Goal: Browse casually: Explore the website without a specific task or goal

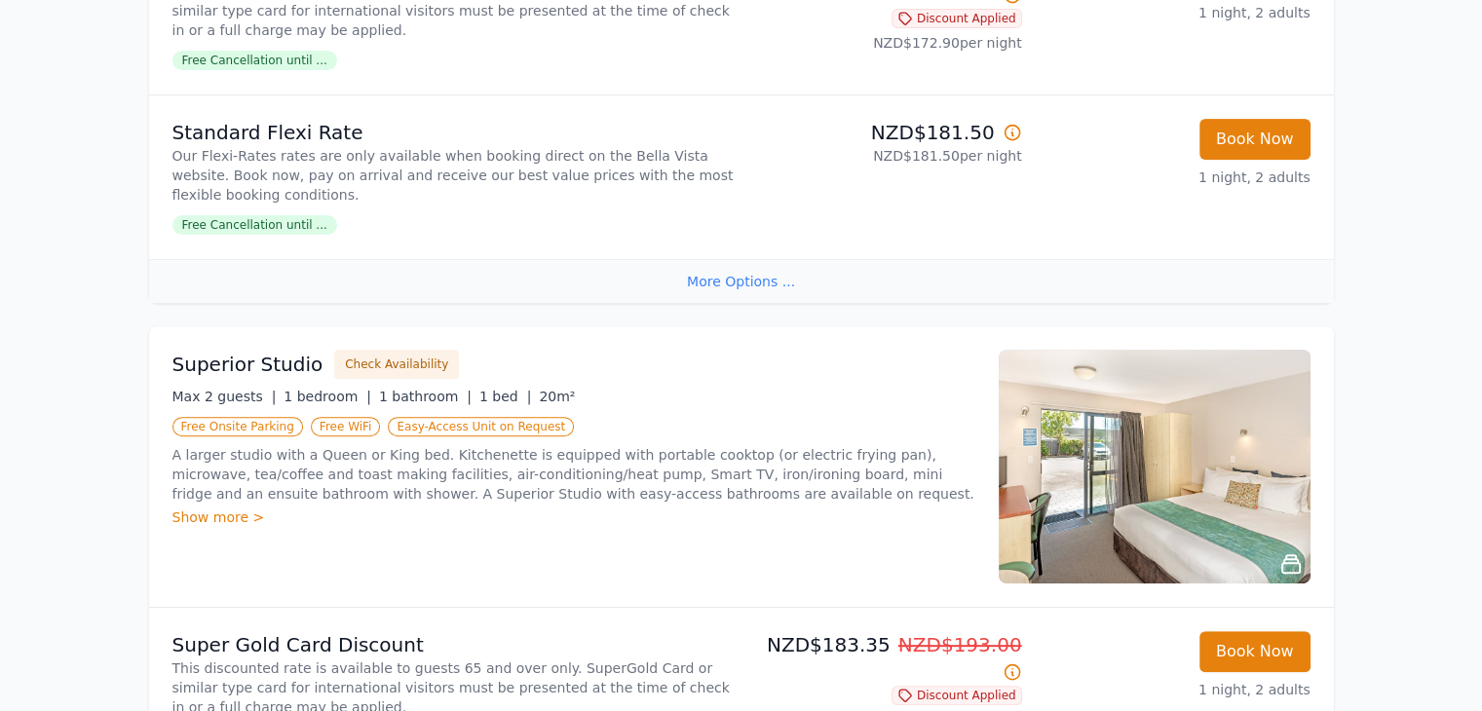
scroll to position [877, 0]
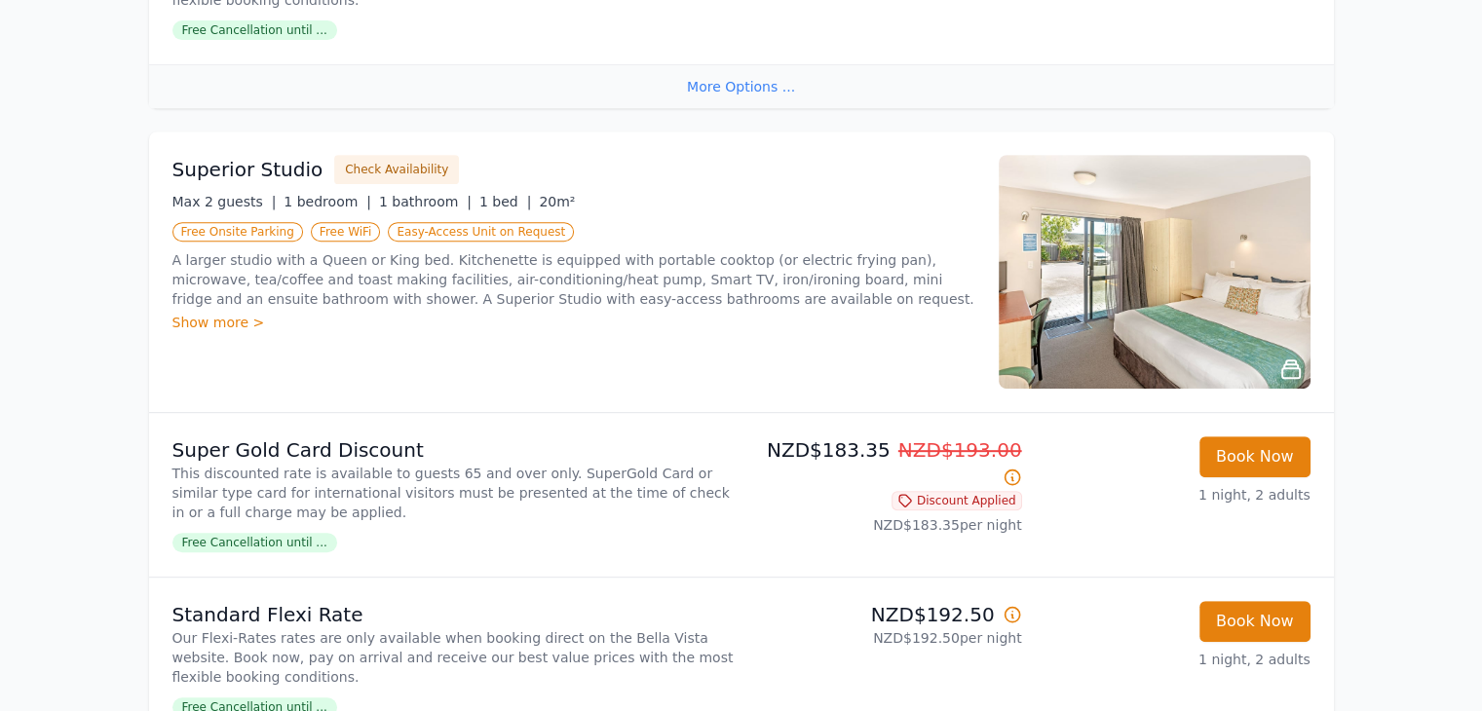
click at [1293, 367] on icon at bounding box center [1291, 370] width 18 height 18
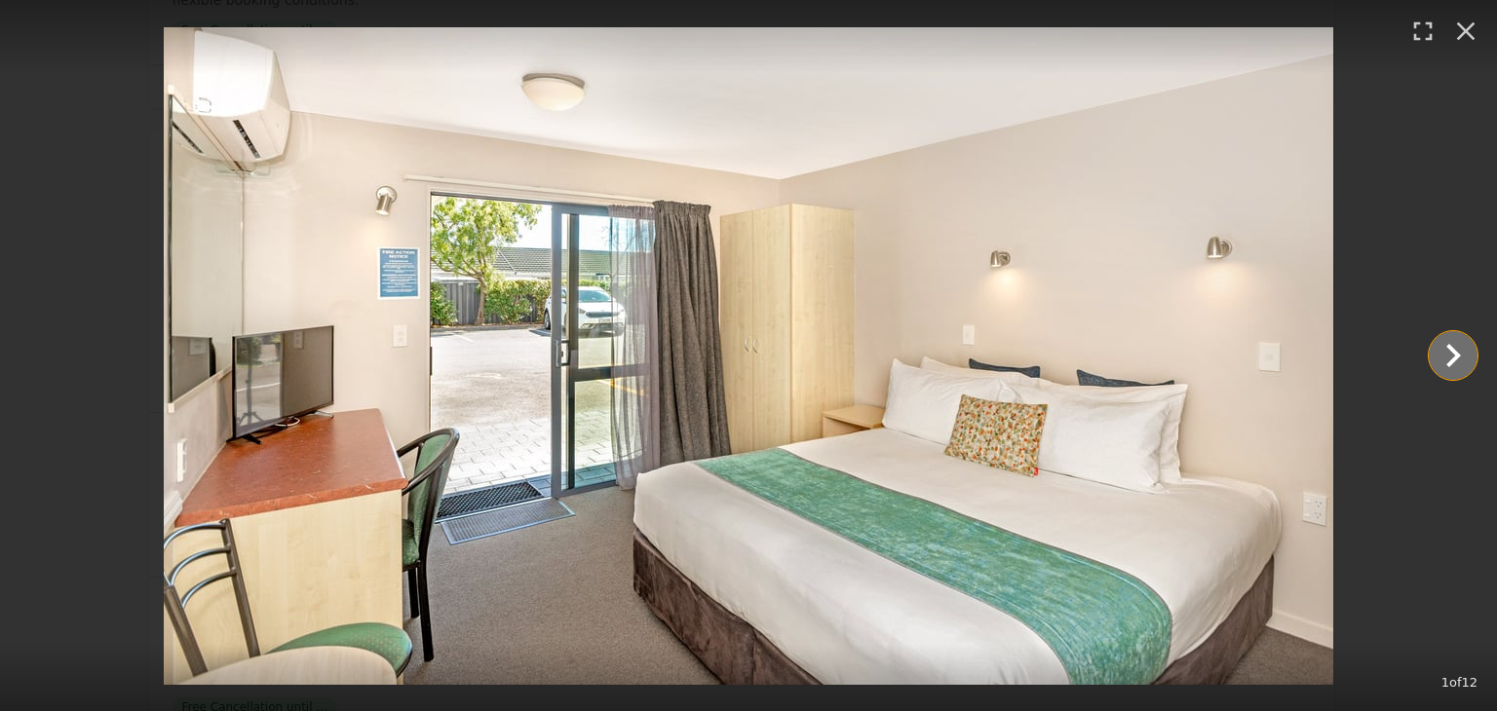
click at [1452, 363] on icon "Show slide 2 of 12" at bounding box center [1453, 355] width 15 height 23
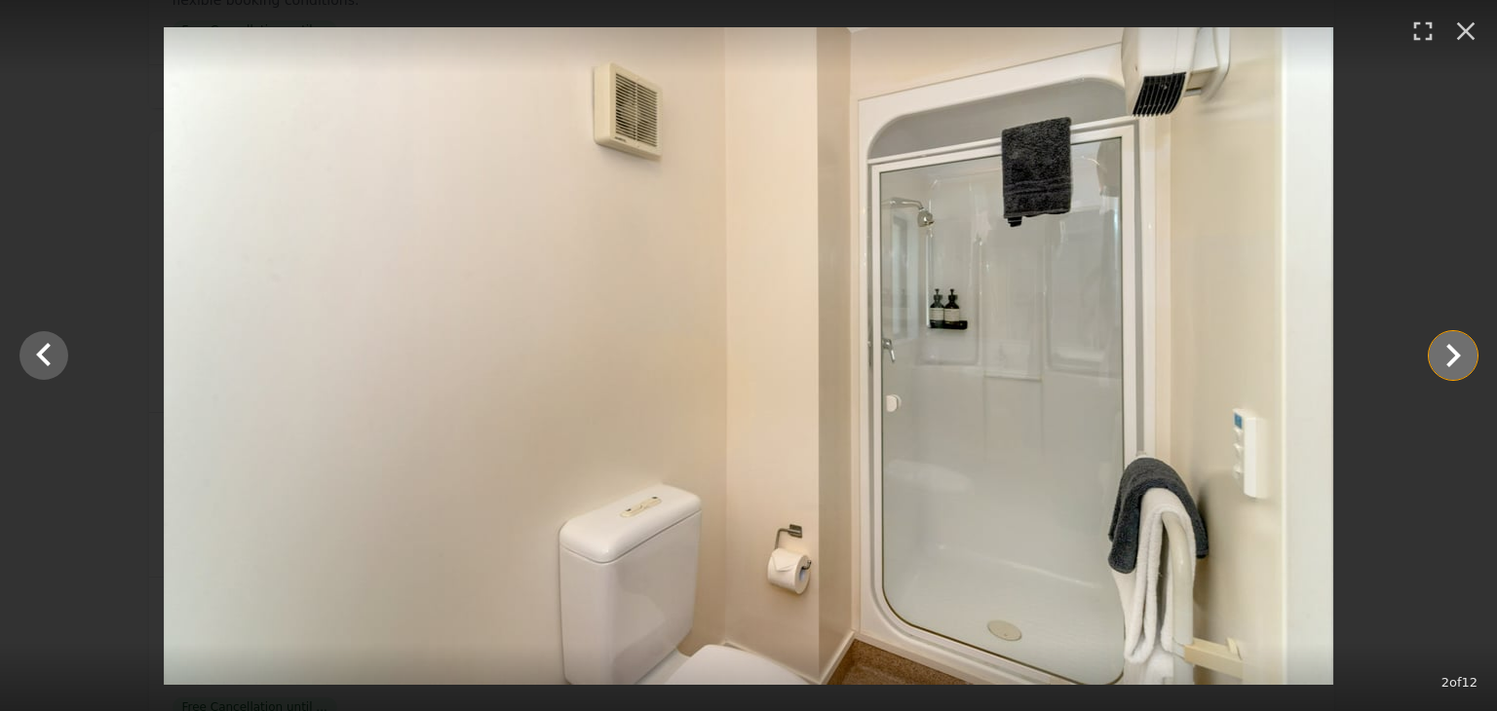
click at [1452, 363] on icon "Show slide 3 of 12" at bounding box center [1453, 355] width 15 height 23
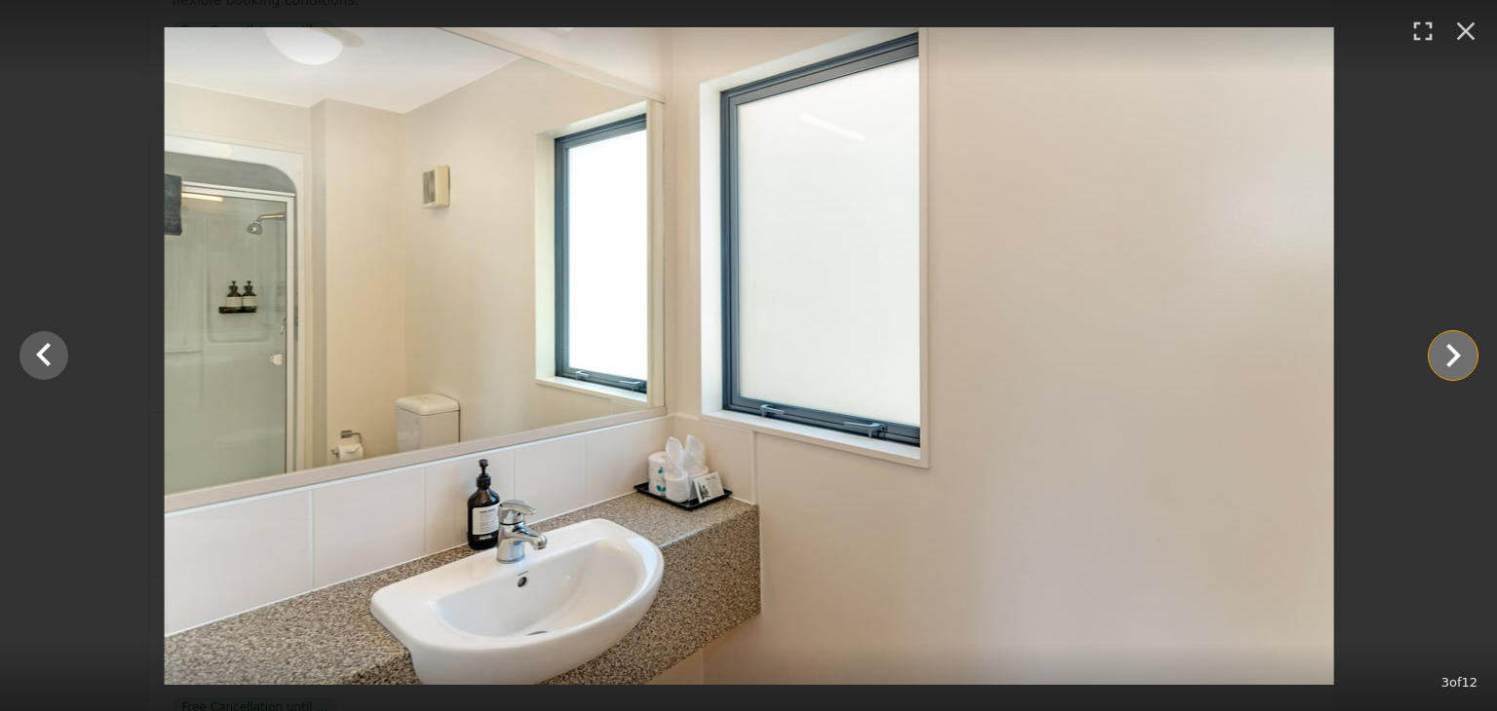
click at [1452, 363] on icon "Show slide 4 of 12" at bounding box center [1453, 355] width 15 height 23
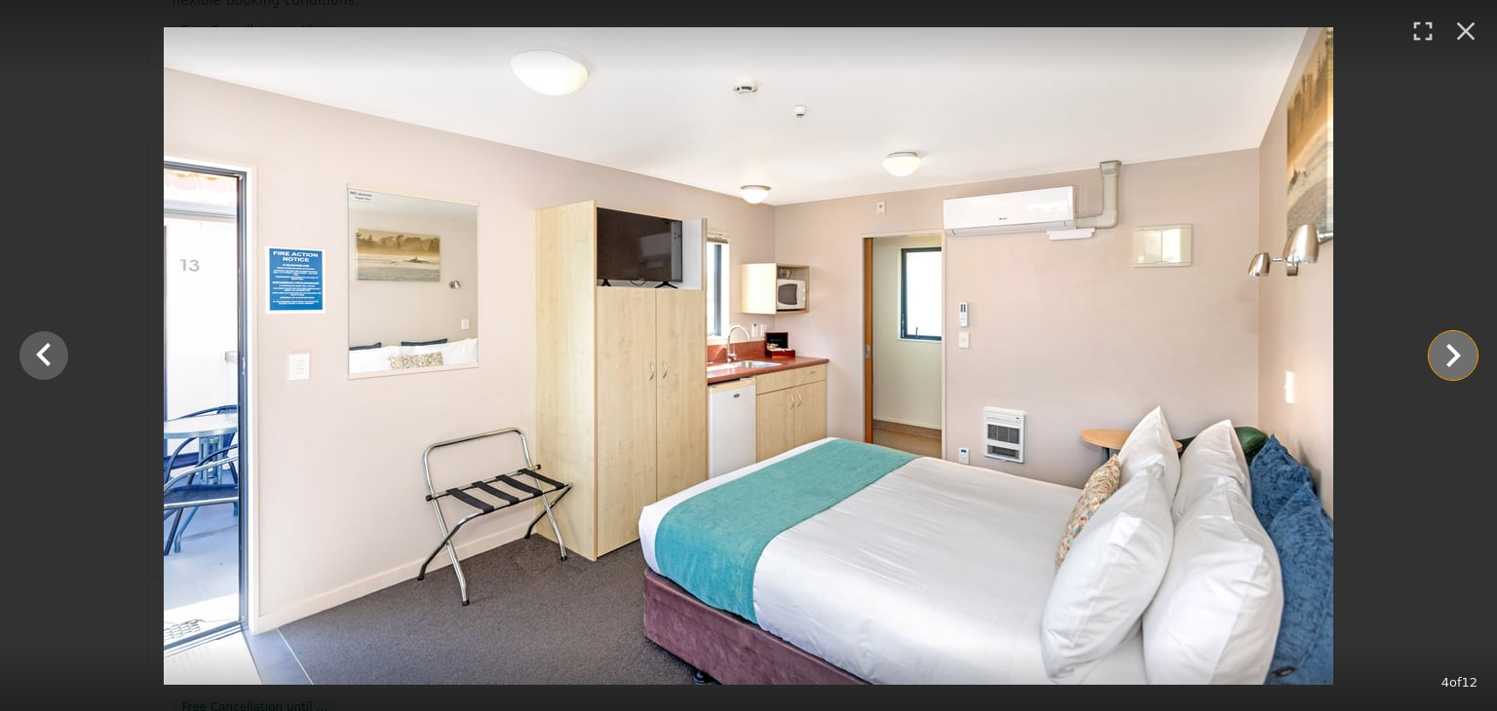
click at [1452, 363] on icon "Show slide 5 of 12" at bounding box center [1453, 355] width 15 height 23
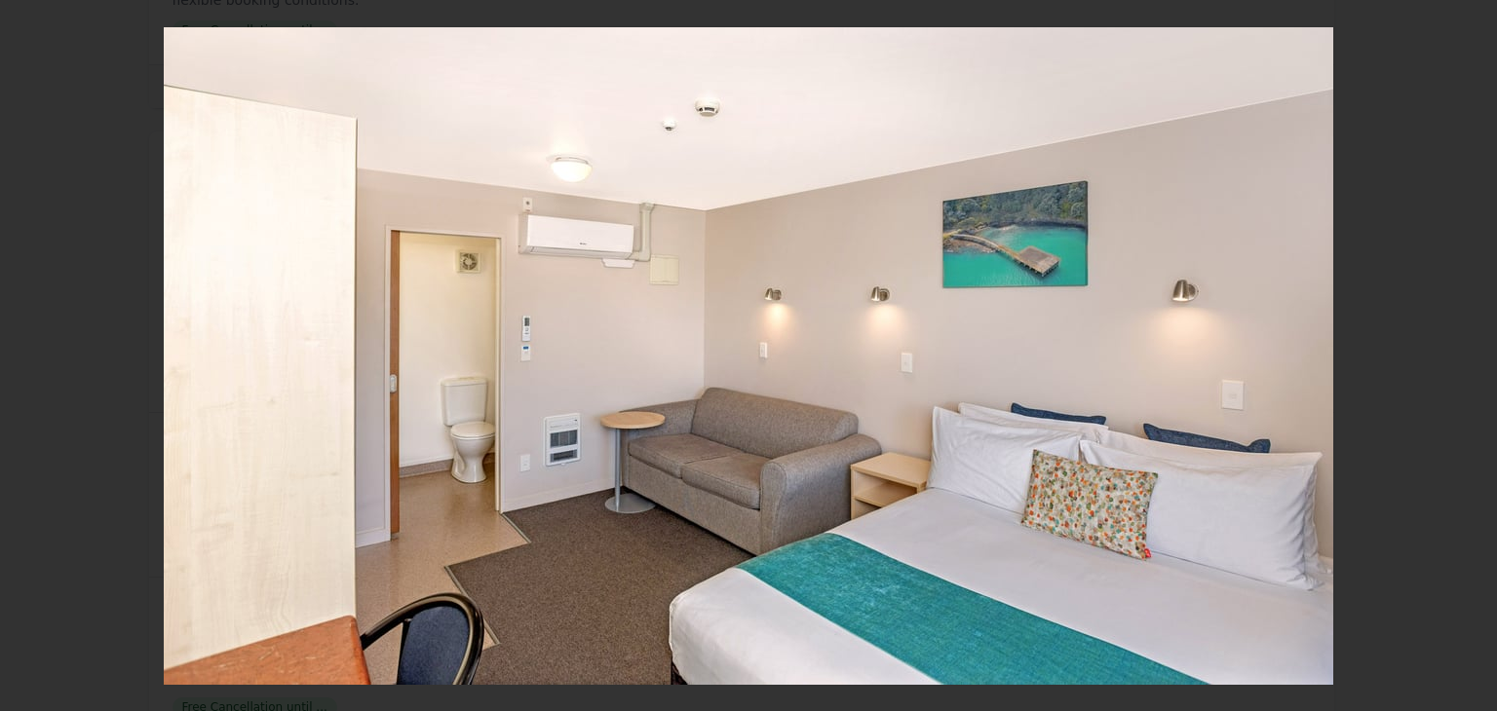
click at [1454, 349] on icon "Show slide 6 of 12" at bounding box center [1452, 355] width 47 height 47
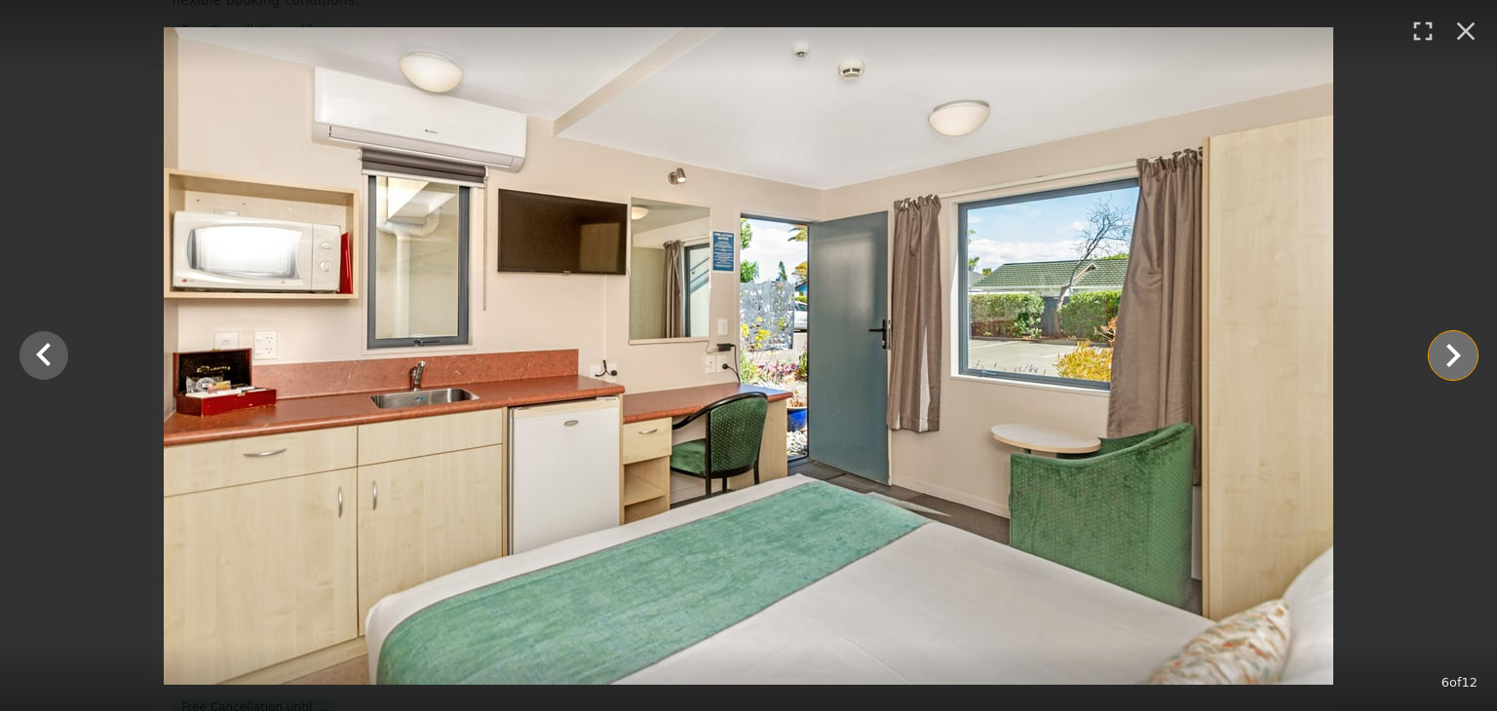
click at [1454, 349] on icon "Show slide 7 of 12" at bounding box center [1452, 355] width 47 height 47
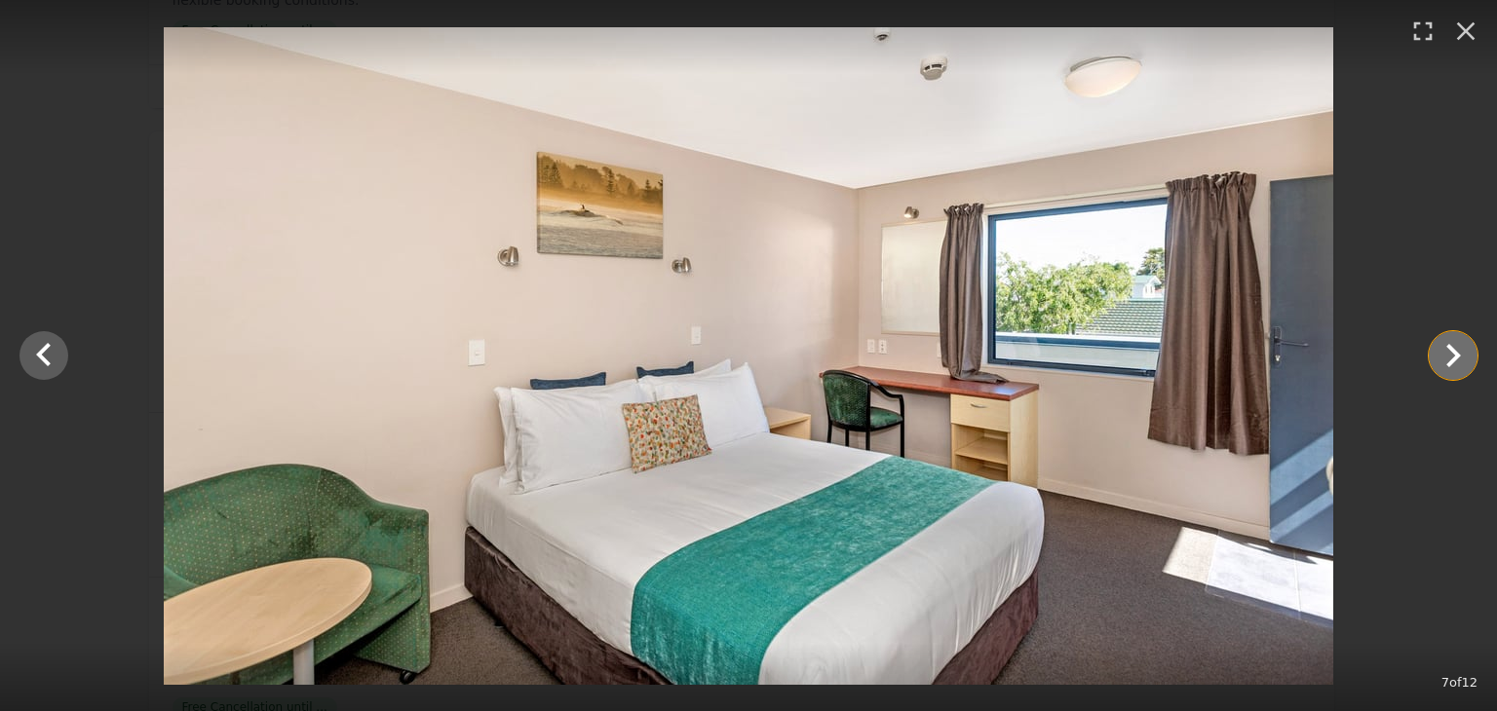
click at [1454, 349] on icon "Show slide 8 of 12" at bounding box center [1452, 355] width 47 height 47
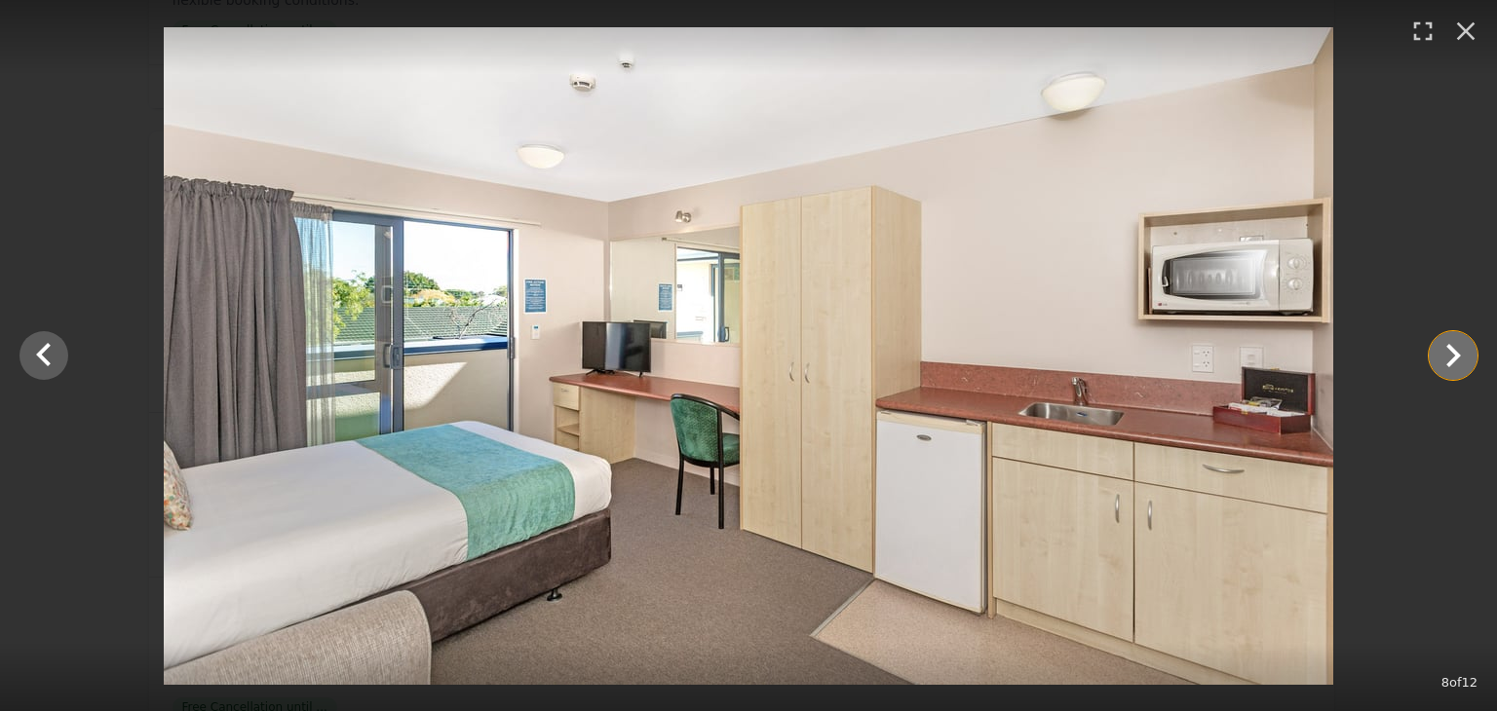
click at [1454, 349] on icon "Show slide 9 of 12" at bounding box center [1452, 355] width 47 height 47
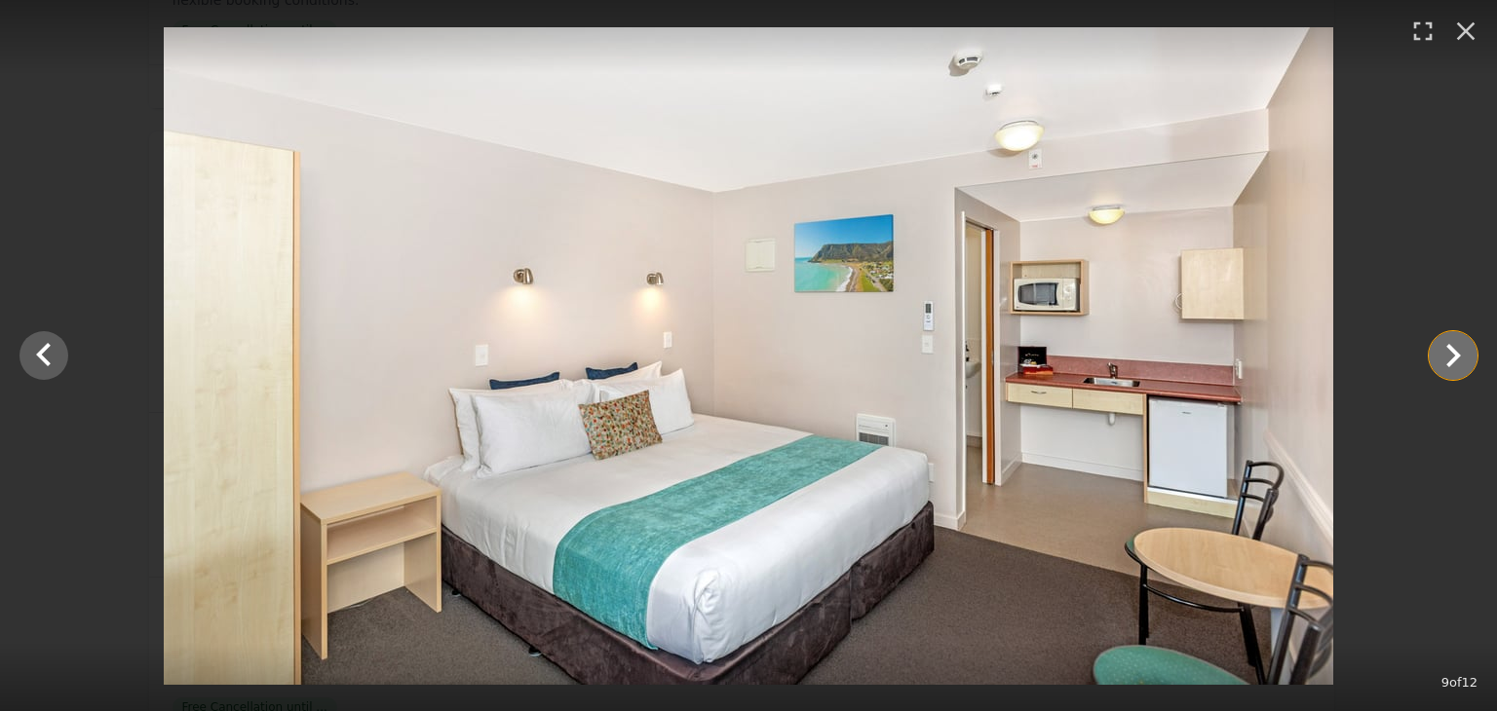
click at [1454, 349] on icon "Show slide 10 of 12" at bounding box center [1452, 355] width 47 height 47
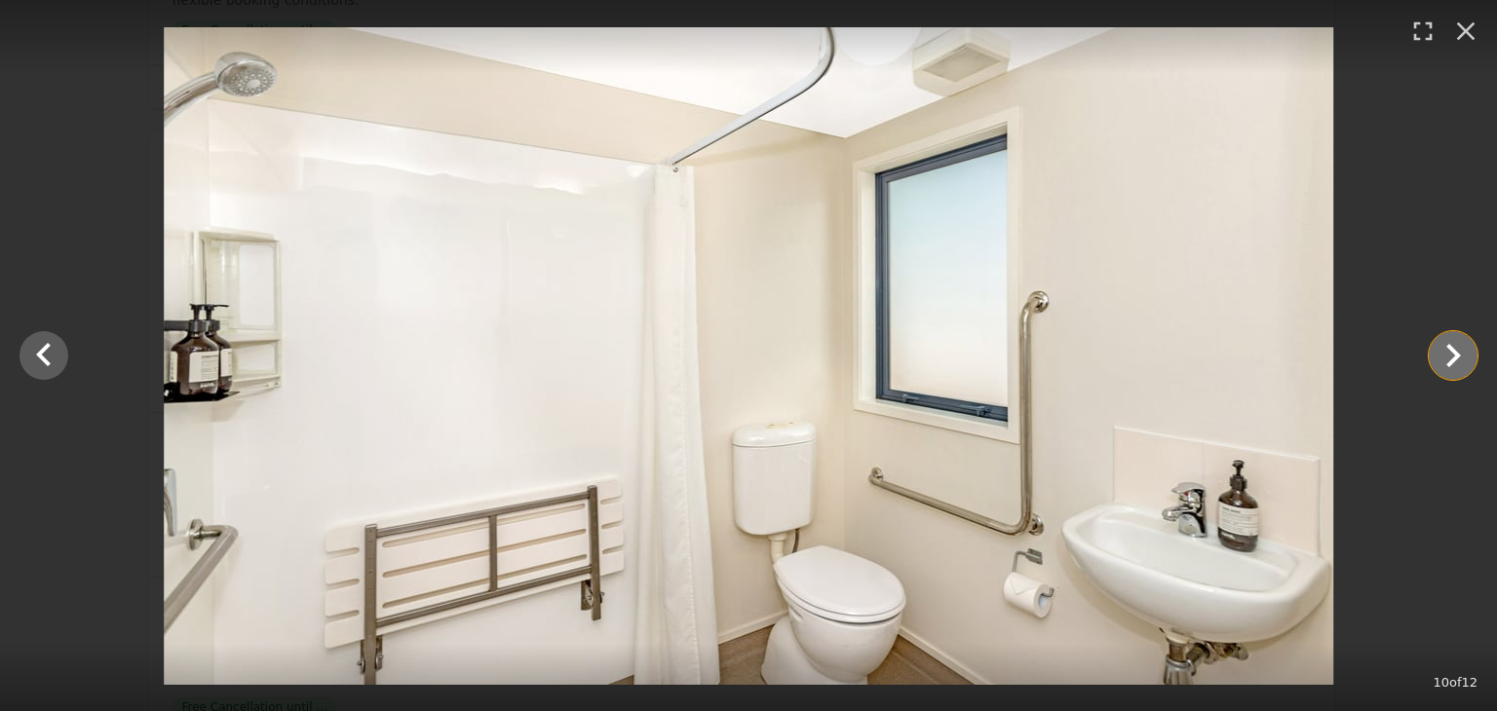
click at [1454, 349] on icon "Show slide 11 of 12" at bounding box center [1452, 355] width 47 height 47
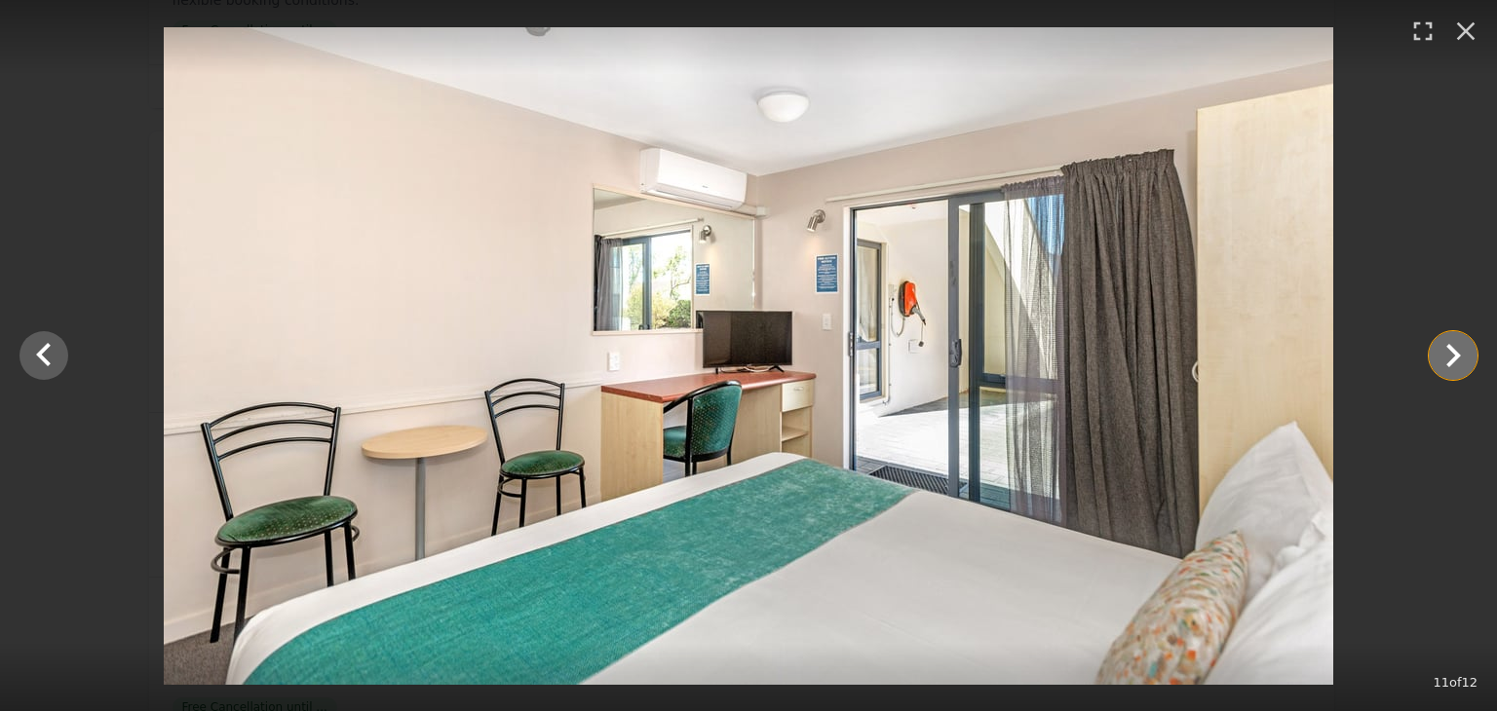
click at [1454, 349] on icon "Show slide 12 of 12" at bounding box center [1452, 355] width 47 height 47
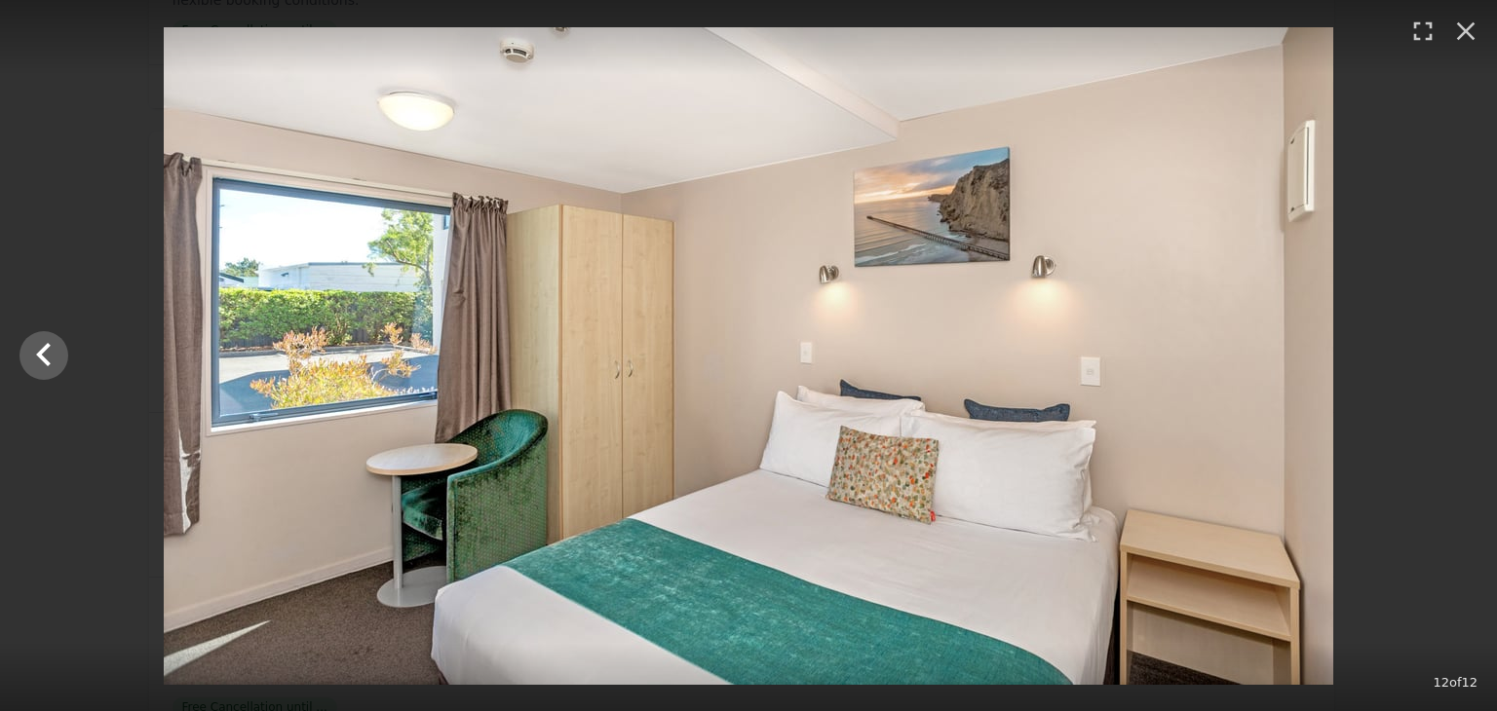
click at [1454, 349] on div at bounding box center [748, 356] width 1497 height 658
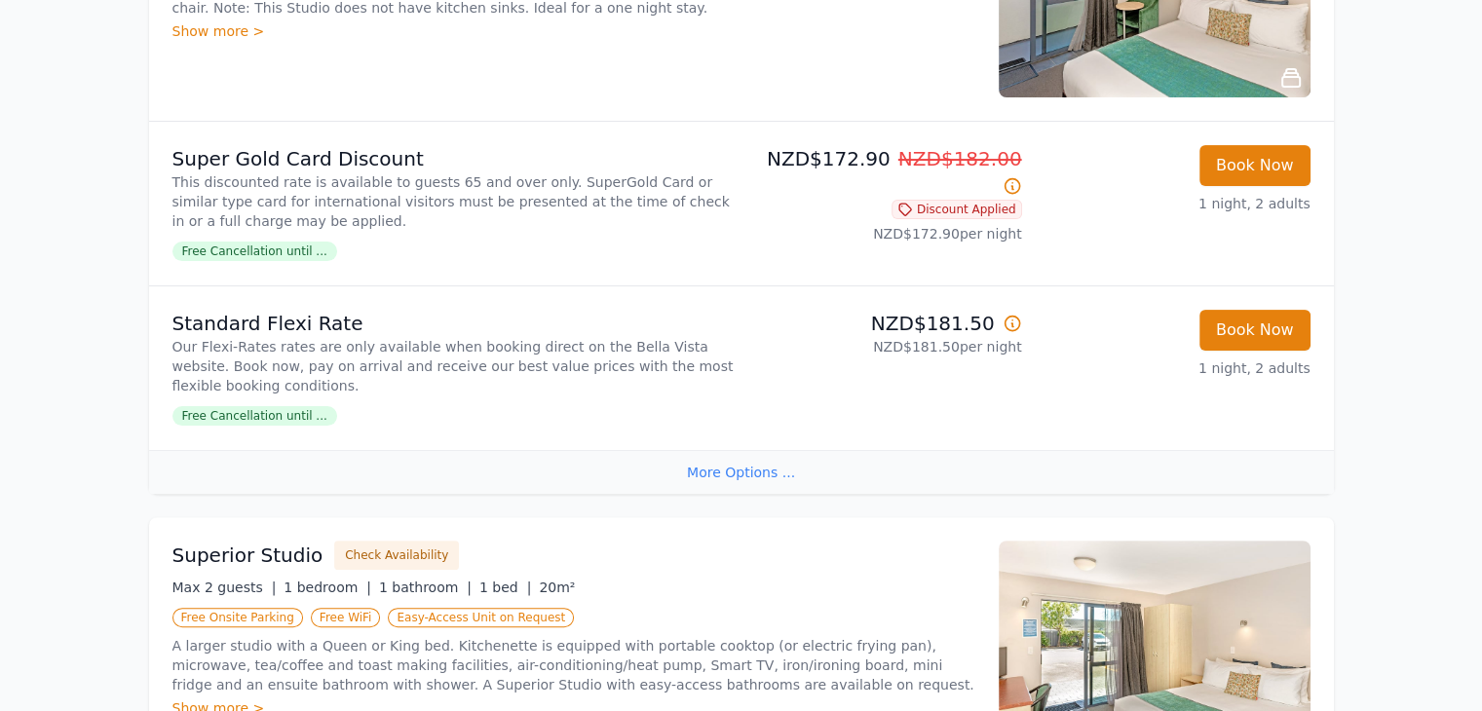
scroll to position [487, 0]
